Goal: Task Accomplishment & Management: Complete application form

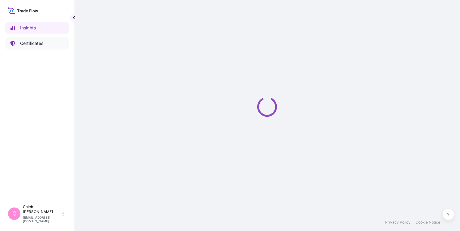
click at [32, 44] on p "Certificates" at bounding box center [31, 43] width 23 height 6
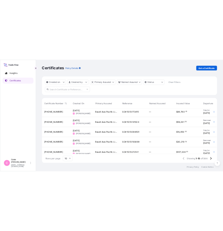
scroll to position [62, 0]
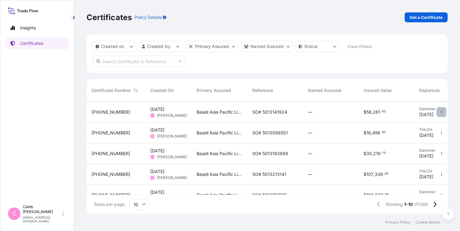
click at [440, 110] on icon "button" at bounding box center [442, 112] width 4 height 4
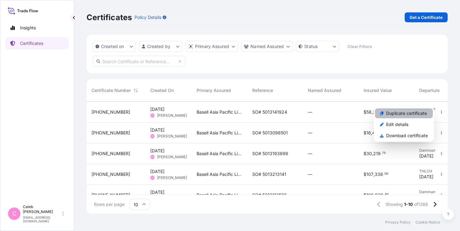
click at [406, 113] on p "Duplicate certificate" at bounding box center [406, 113] width 41 height 6
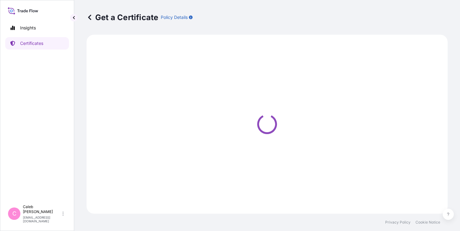
select select "Sea"
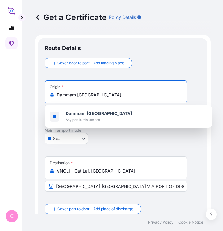
click at [73, 94] on input "Dammam [GEOGRAPHIC_DATA]" at bounding box center [118, 95] width 122 height 6
paste input "[GEOGRAPHIC_DATA]"
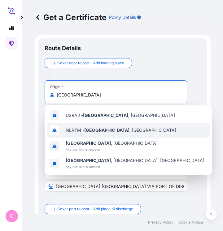
click at [119, 130] on span "NLRTM - [GEOGRAPHIC_DATA] , [GEOGRAPHIC_DATA]" at bounding box center [121, 130] width 110 height 6
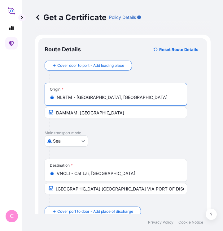
type input "NLRTM - [GEOGRAPHIC_DATA], [GEOGRAPHIC_DATA]"
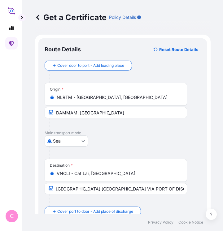
click at [133, 129] on div at bounding box center [117, 124] width 137 height 12
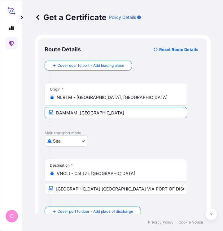
click at [78, 111] on input "DAMMAM, [GEOGRAPHIC_DATA]" at bounding box center [116, 112] width 142 height 11
paste input "[GEOGRAPHIC_DATA], [GEOGRAPHIC_DATA]"
type input "[GEOGRAPHIC_DATA], [GEOGRAPHIC_DATA]"
click at [120, 136] on div "[GEOGRAPHIC_DATA]" at bounding box center [123, 140] width 156 height 11
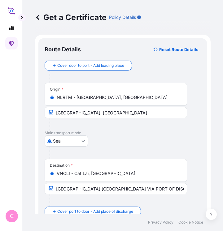
click at [91, 173] on input "VNCLI - Cat Lai, [GEOGRAPHIC_DATA]" at bounding box center [118, 173] width 122 height 6
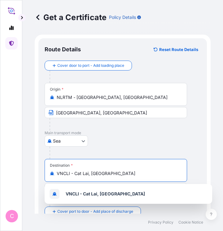
paste input "KEELUNG"
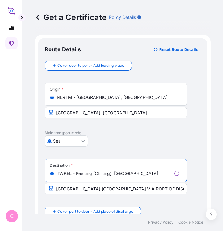
type input "TWKEL - Keelung (Chilung), [GEOGRAPHIC_DATA]"
click at [177, 140] on div "[GEOGRAPHIC_DATA]" at bounding box center [123, 140] width 156 height 11
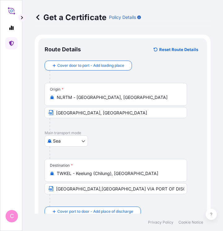
click at [106, 188] on input "[GEOGRAPHIC_DATA],[GEOGRAPHIC_DATA] VIA PORT OF DISCHARGE; [GEOGRAPHIC_DATA],[G…" at bounding box center [116, 188] width 142 height 11
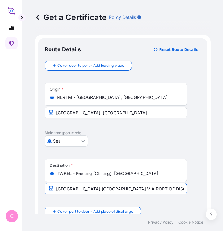
paste input "[GEOGRAPHIC_DATA],[GEOGRAPHIC_DATA]"
type input "KEELUNG PORT,[GEOGRAPHIC_DATA](PORT OF DISCHARGE: [GEOGRAPHIC_DATA],[GEOGRAPHIC…"
drag, startPoint x: 159, startPoint y: 187, endPoint x: 194, endPoint y: 189, distance: 35.3
click at [194, 189] on div "Destination * TWKEL - Keelung ([GEOGRAPHIC_DATA]), [GEOGRAPHIC_DATA] [GEOGRAPHI…" at bounding box center [123, 183] width 156 height 48
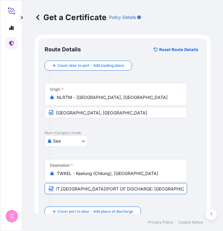
scroll to position [0, 0]
click at [172, 200] on div at bounding box center [117, 200] width 137 height 12
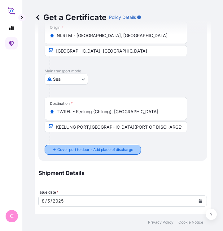
scroll to position [155, 0]
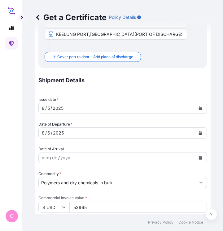
click at [199, 108] on icon "Calendar" at bounding box center [200, 108] width 3 height 4
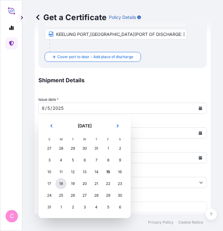
click at [61, 185] on div "18" at bounding box center [60, 183] width 11 height 11
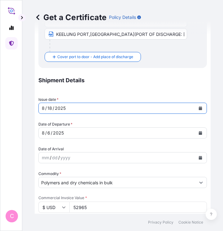
click at [199, 133] on icon "Calendar" at bounding box center [200, 133] width 3 height 4
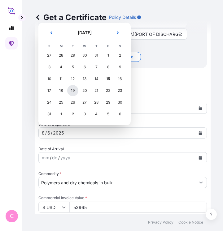
click at [72, 91] on div "19" at bounding box center [72, 90] width 11 height 11
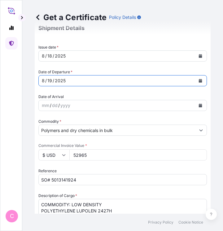
scroll to position [217, 0]
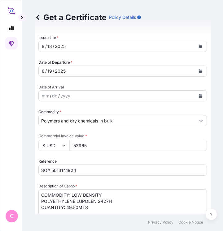
click at [62, 146] on icon at bounding box center [64, 146] width 4 height 4
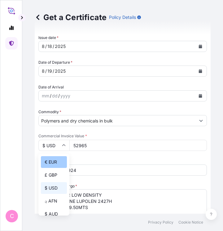
click at [51, 162] on div "€ EUR" at bounding box center [54, 162] width 26 height 12
type input "€ EUR"
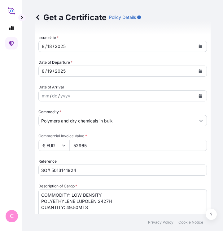
click at [82, 145] on input "52965" at bounding box center [137, 145] width 137 height 11
paste input "5000.00"
type input "55000.00"
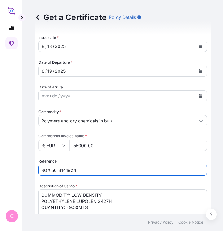
drag, startPoint x: 51, startPoint y: 170, endPoint x: 77, endPoint y: 170, distance: 25.4
click at [77, 170] on input "SO# 5013141924" at bounding box center [122, 170] width 168 height 11
paste input "74530"
type input "SO# 5013174530"
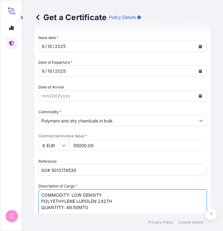
drag, startPoint x: 41, startPoint y: 195, endPoint x: 111, endPoint y: 201, distance: 70.8
click at [111, 201] on textarea "COMMODITY: LOW DENSITY POLYETHYLENE LUPOLEN 2427H QUANTITY: 49.50MTS" at bounding box center [122, 204] width 168 height 30
paste textarea "PURELL PE 3020 D"
drag, startPoint x: 66, startPoint y: 200, endPoint x: 77, endPoint y: 200, distance: 11.1
click at [77, 200] on textarea "COMMODITY: LOW DENSITY POLYETHYLENE LUPOLEN 2427H QUANTITY: 49.50MTS" at bounding box center [122, 204] width 168 height 30
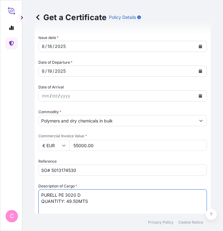
paste textarea "22.00"
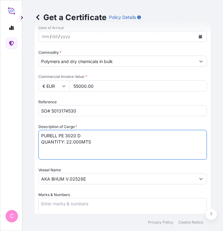
scroll to position [309, 0]
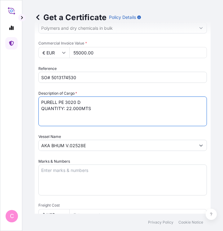
type textarea "PURELL PE 3020 D QUANTITY: 22.000MTS"
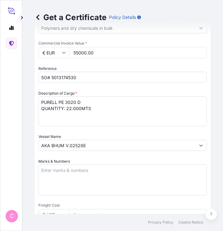
click at [64, 146] on input "AKA BHUM V.02528E" at bounding box center [117, 145] width 157 height 11
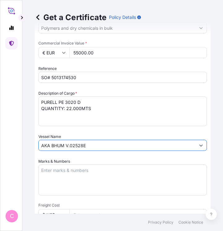
paste input "EVER GIFTED 1354 -026"
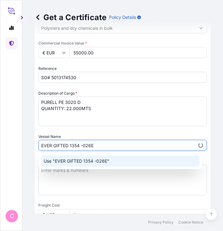
click at [97, 163] on p "Use "EVER GIFTED 1354 -026E"" at bounding box center [77, 161] width 66 height 6
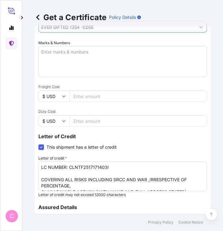
scroll to position [433, 0]
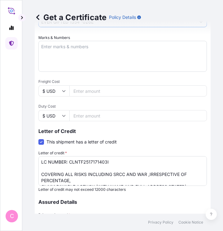
type input "EVER GIFTED 1354 -026E"
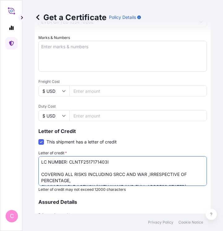
drag, startPoint x: 69, startPoint y: 160, endPoint x: 110, endPoint y: 162, distance: 41.2
click at [110, 162] on textarea "LC NUMBER: CLNTF2517171403I COVERING ALL RISKS INCLUDING SRCC AND WAR ,IRRESPEC…" at bounding box center [122, 171] width 168 height 30
paste textarea "5AQAM2000135-570"
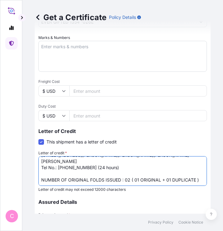
scroll to position [56, 0]
drag, startPoint x: 40, startPoint y: 172, endPoint x: 115, endPoint y: 164, distance: 75.7
click at [115, 164] on textarea "LC NUMBER: CLNTF2517171403I COVERING ALL RISKS INCLUDING SRCC AND WAR ,IRRESPEC…" at bounding box center [122, 171] width 168 height 30
paste textarea "LAIMS PAYABLE IN [GEOGRAPHIC_DATA], COVERING INSTITUTE CARGO CLAUSES (A) INSTIT…"
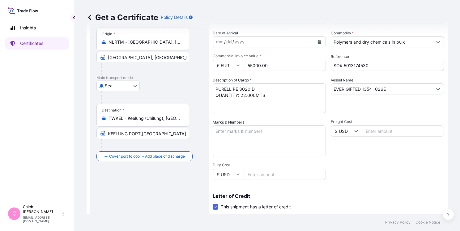
scroll to position [32, 0]
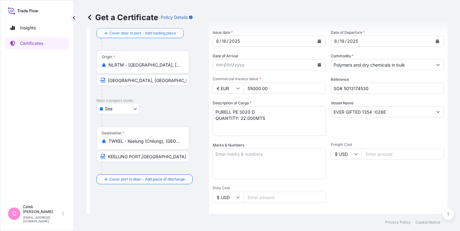
type textarea "LC NUMBER: 5AQAM2000135-570 CLAIMS PAYABLE IN [GEOGRAPHIC_DATA], COVERING INSTI…"
click at [187, 110] on div "[GEOGRAPHIC_DATA]" at bounding box center [150, 108] width 106 height 11
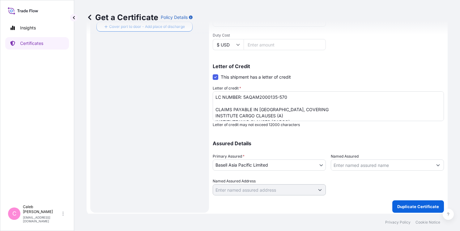
scroll to position [187, 0]
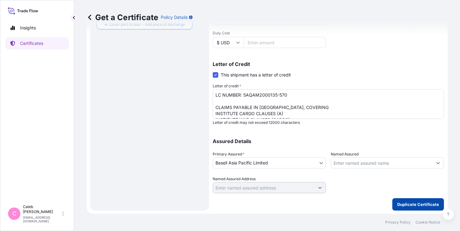
click at [413, 205] on p "Duplicate Certificate" at bounding box center [418, 204] width 42 height 6
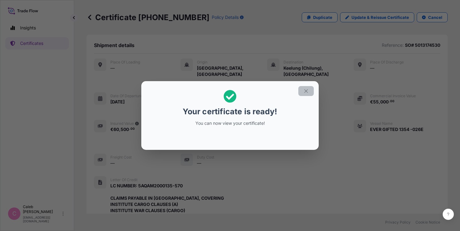
click at [307, 92] on icon "button" at bounding box center [306, 91] width 6 height 6
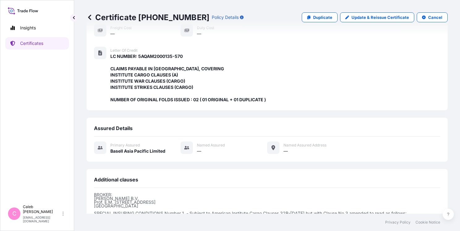
scroll to position [208, 0]
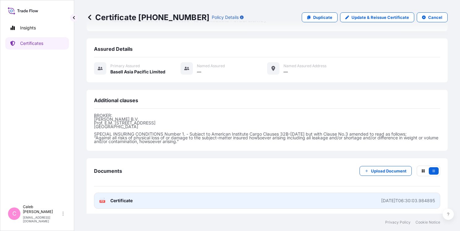
click at [119, 198] on span "Certificate" at bounding box center [121, 200] width 22 height 6
